Goal: Task Accomplishment & Management: Use online tool/utility

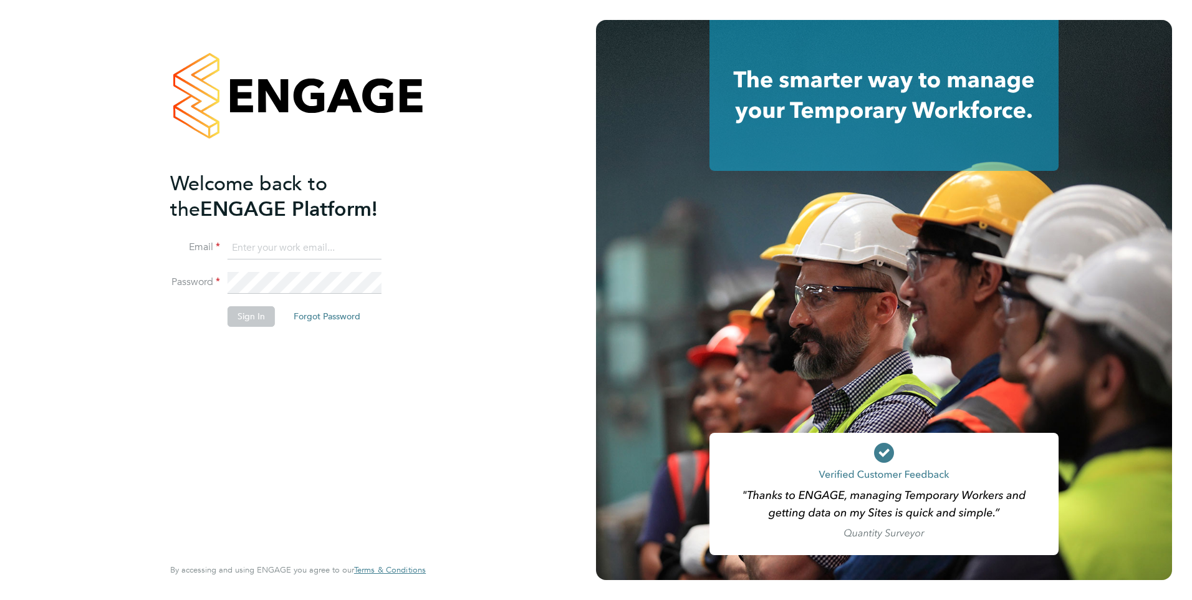
type input "[PERSON_NAME][EMAIL_ADDRESS][DOMAIN_NAME]"
click at [251, 318] on button "Sign In" at bounding box center [250, 316] width 47 height 20
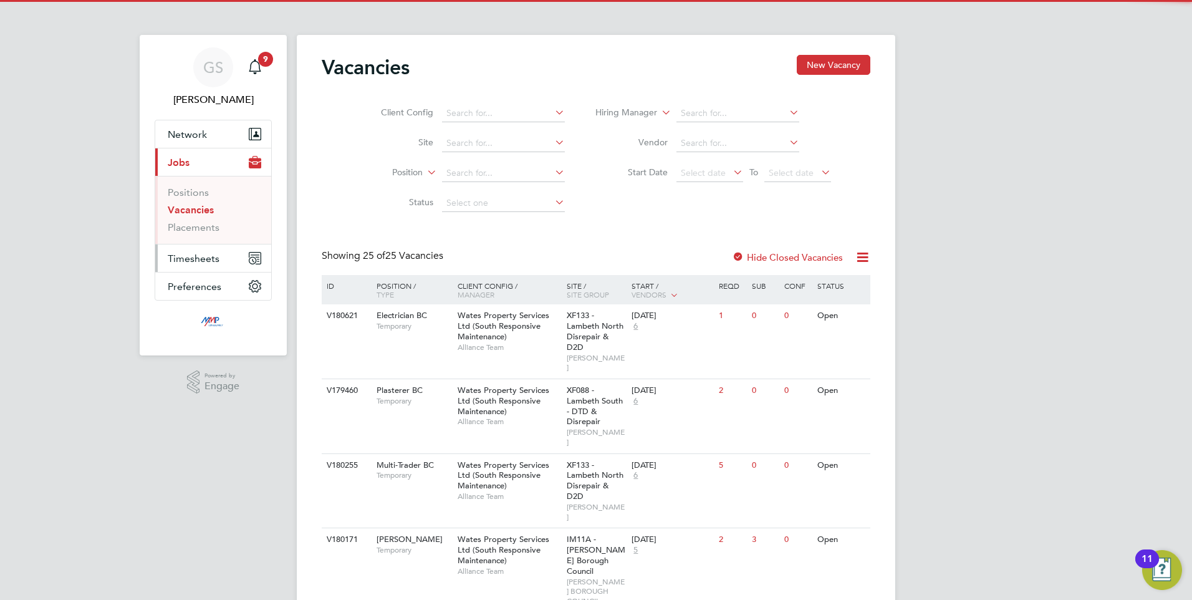
click at [191, 257] on span "Timesheets" at bounding box center [194, 258] width 52 height 12
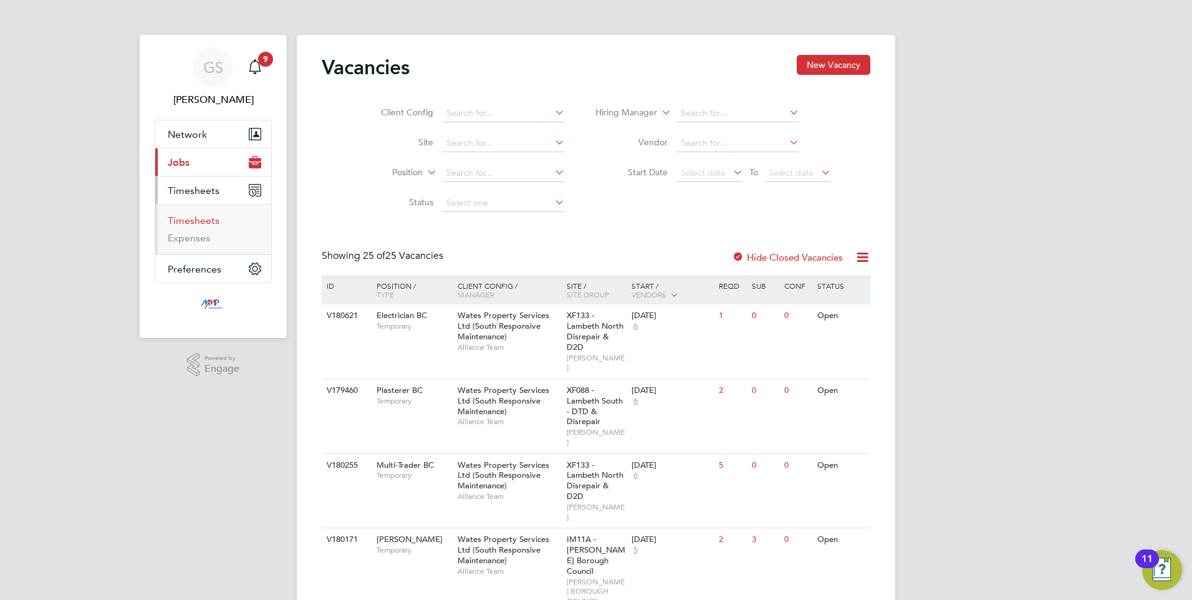
click at [193, 221] on link "Timesheets" at bounding box center [194, 220] width 52 height 12
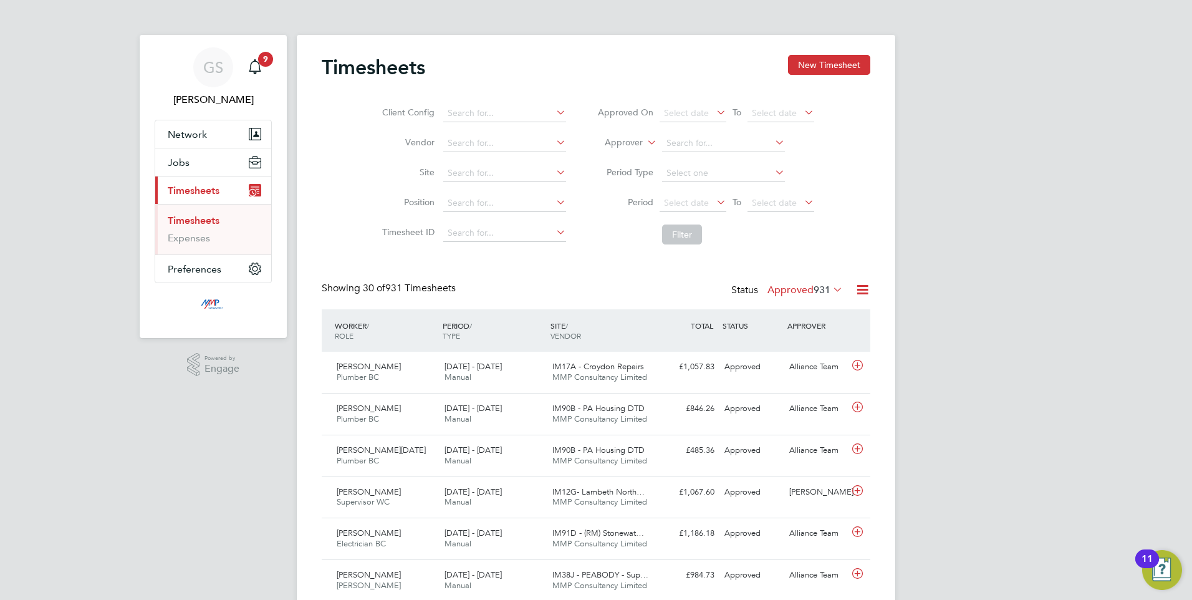
click at [863, 291] on icon at bounding box center [862, 290] width 16 height 16
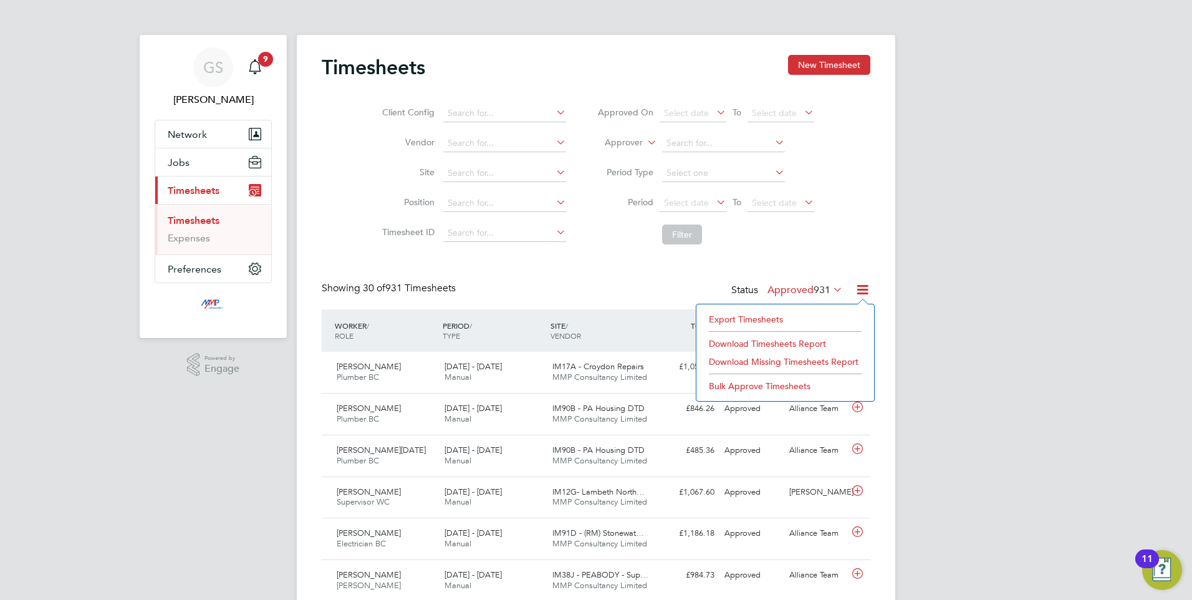
click at [744, 320] on li "Export Timesheets" at bounding box center [784, 318] width 165 height 17
